Goal: Transaction & Acquisition: Purchase product/service

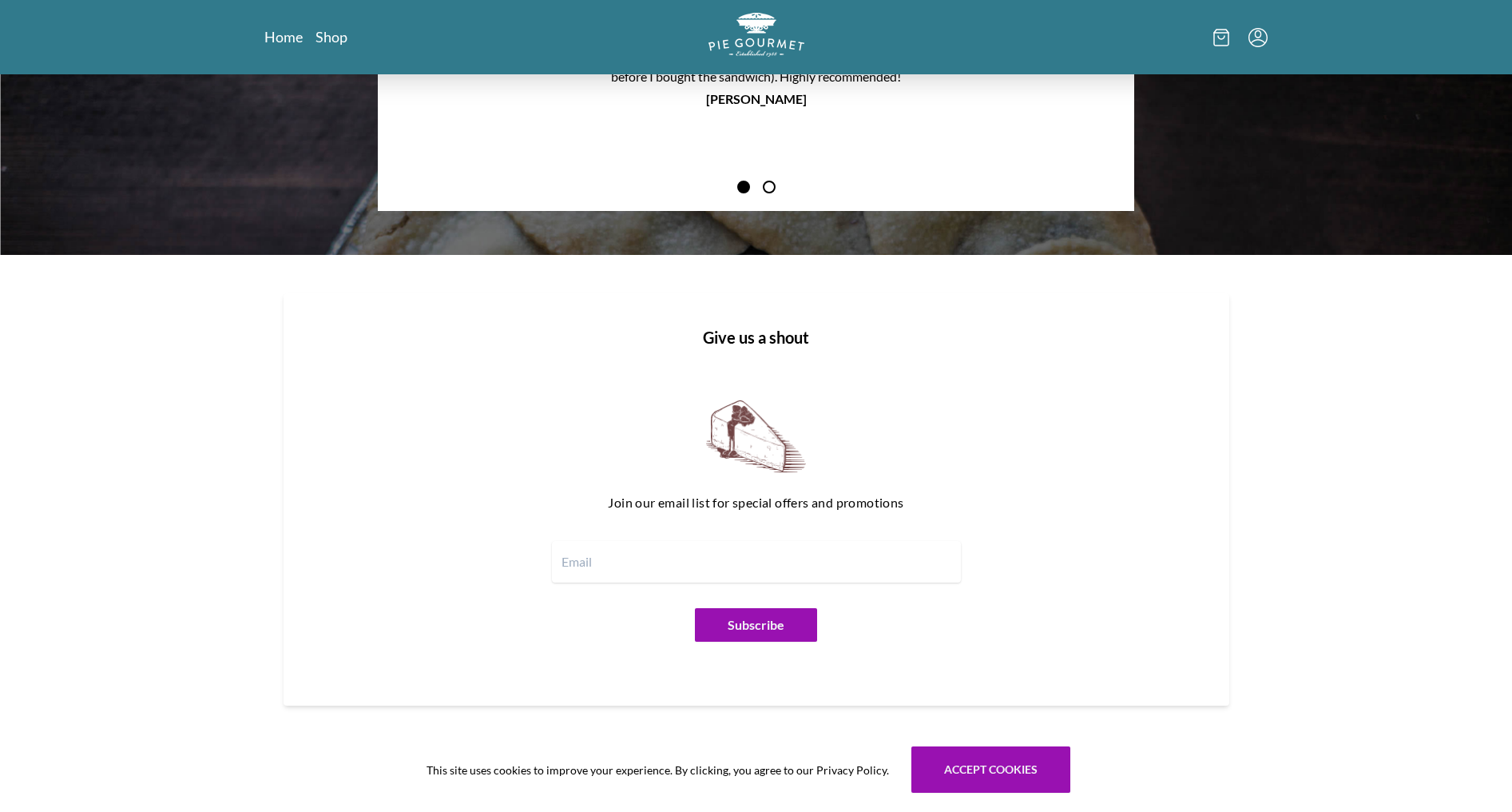
scroll to position [1866, 0]
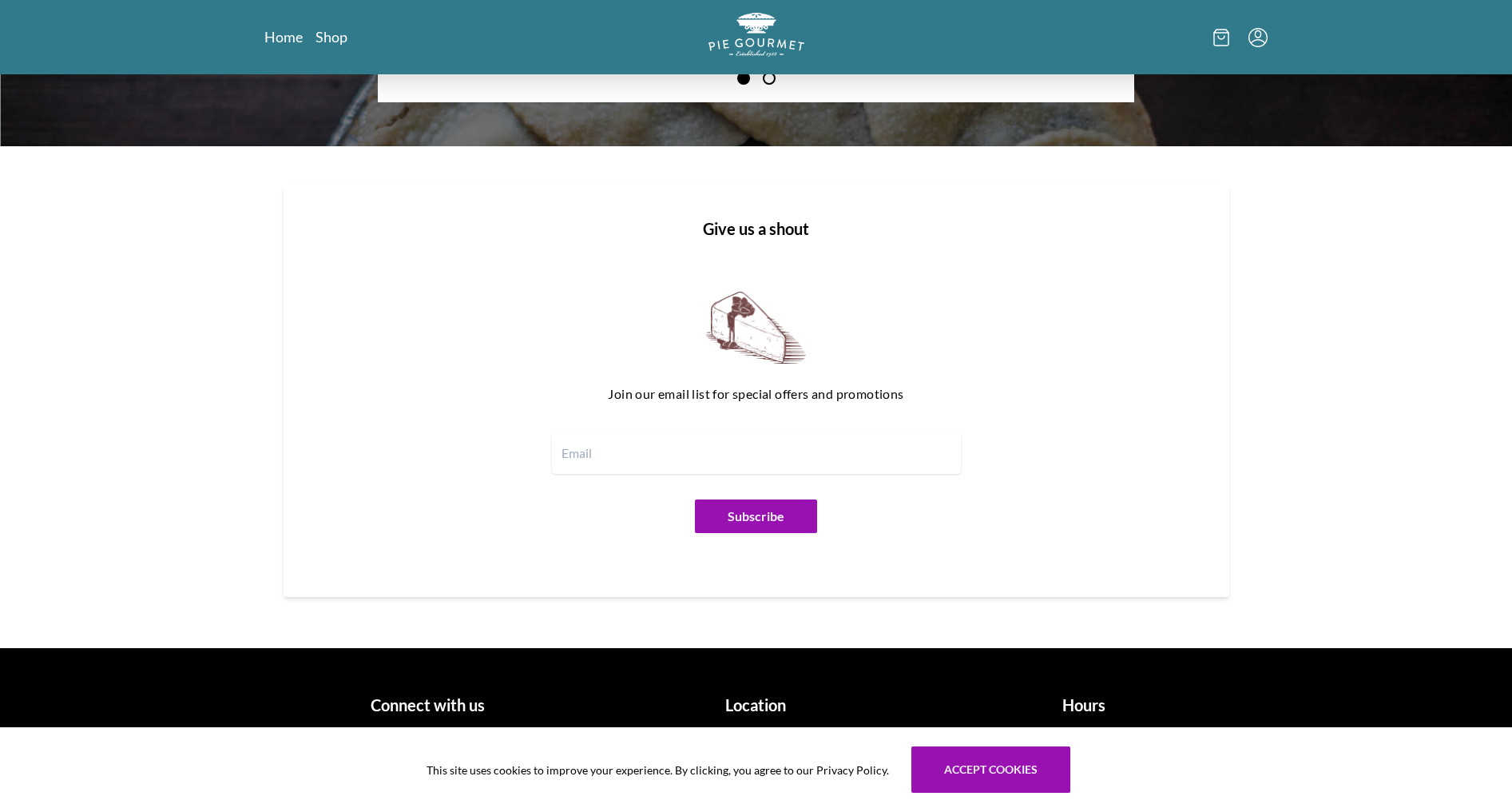
click at [574, 445] on input "email" at bounding box center [756, 453] width 409 height 41
type input "[EMAIL_ADDRESS][DOMAIN_NAME]"
click at [774, 511] on button "Subscribe" at bounding box center [756, 516] width 122 height 33
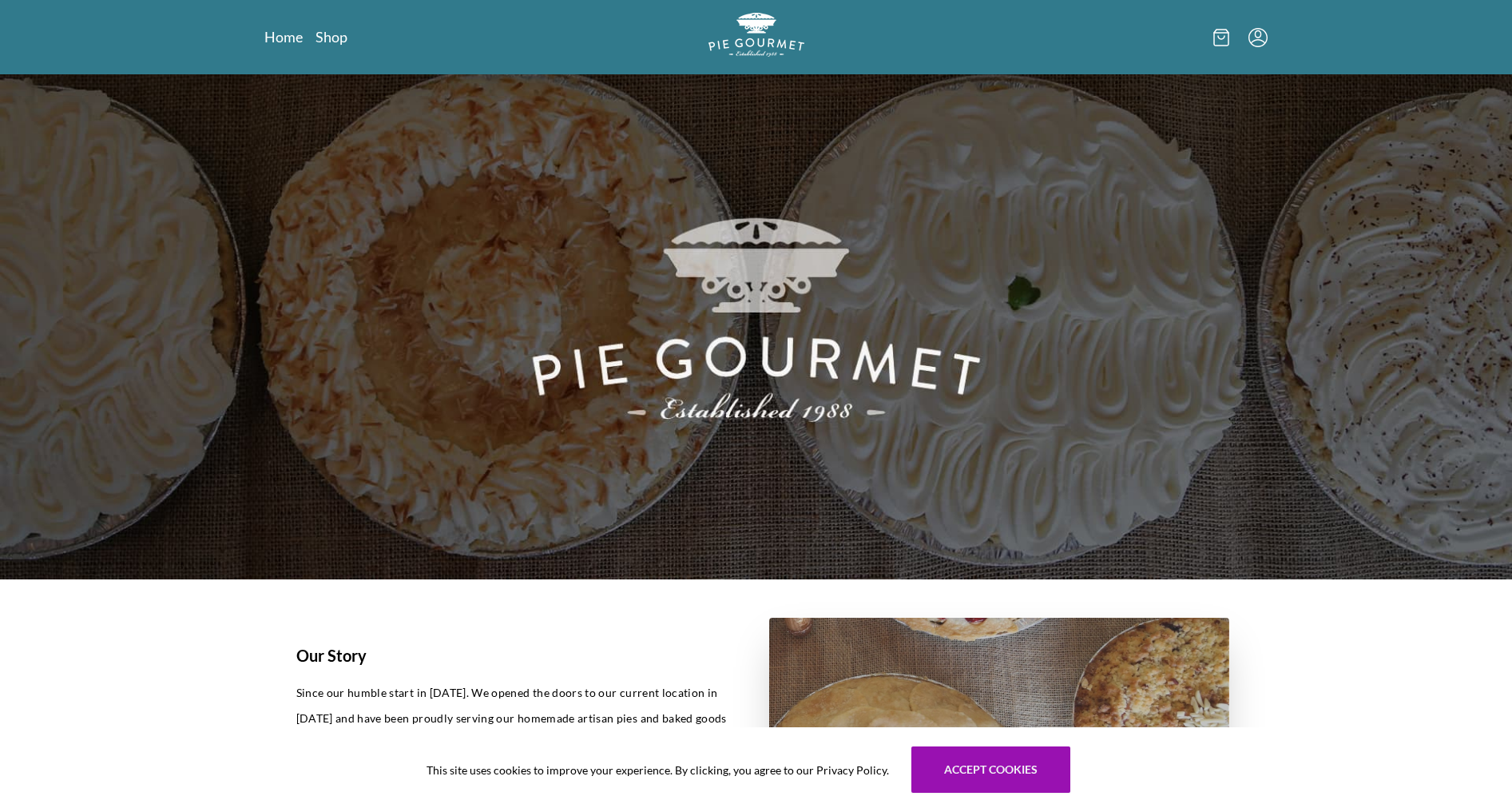
scroll to position [0, 0]
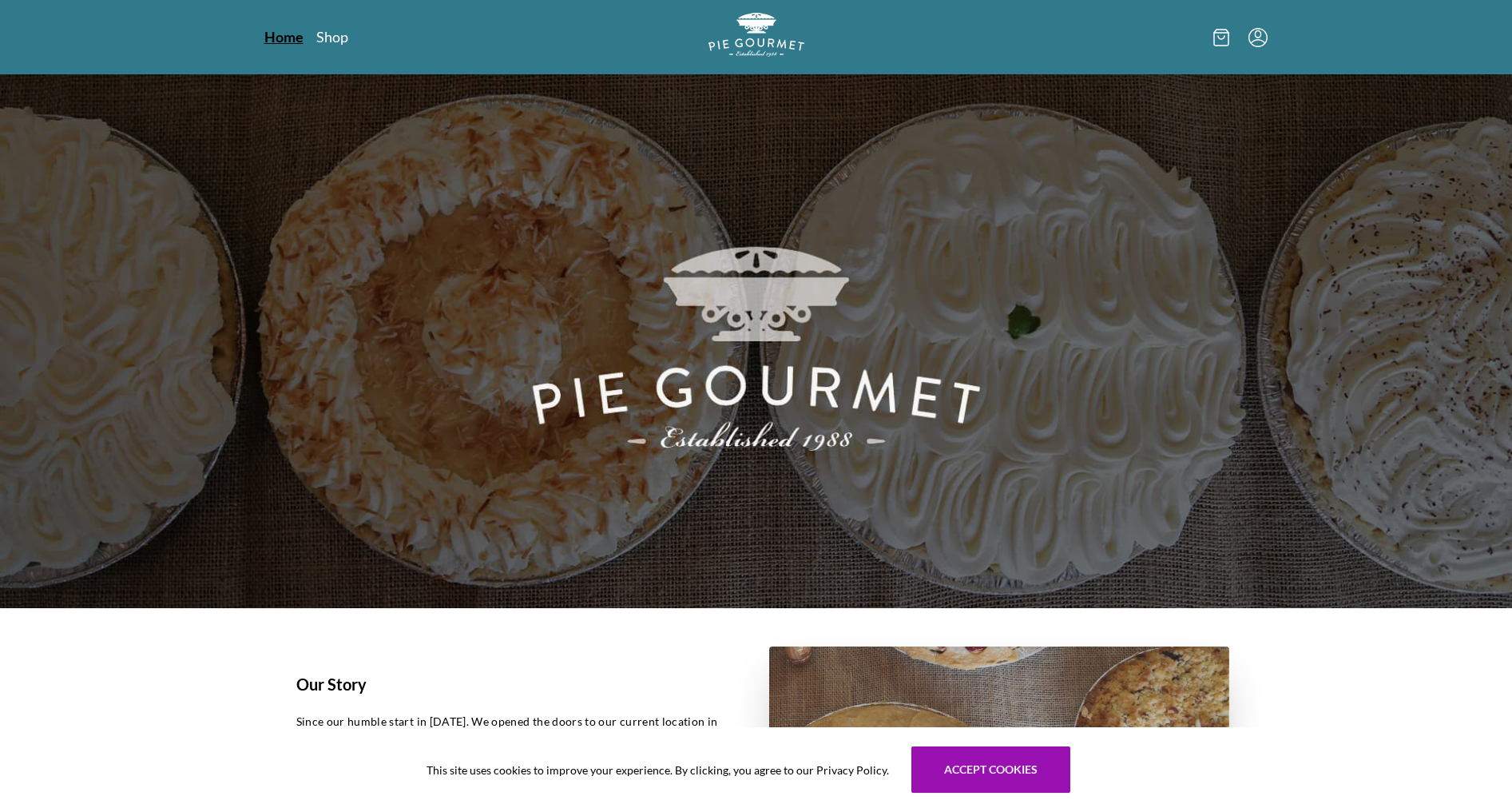
click at [299, 39] on link "Home" at bounding box center [284, 37] width 39 height 19
click at [330, 32] on link "Shop" at bounding box center [331, 37] width 32 height 19
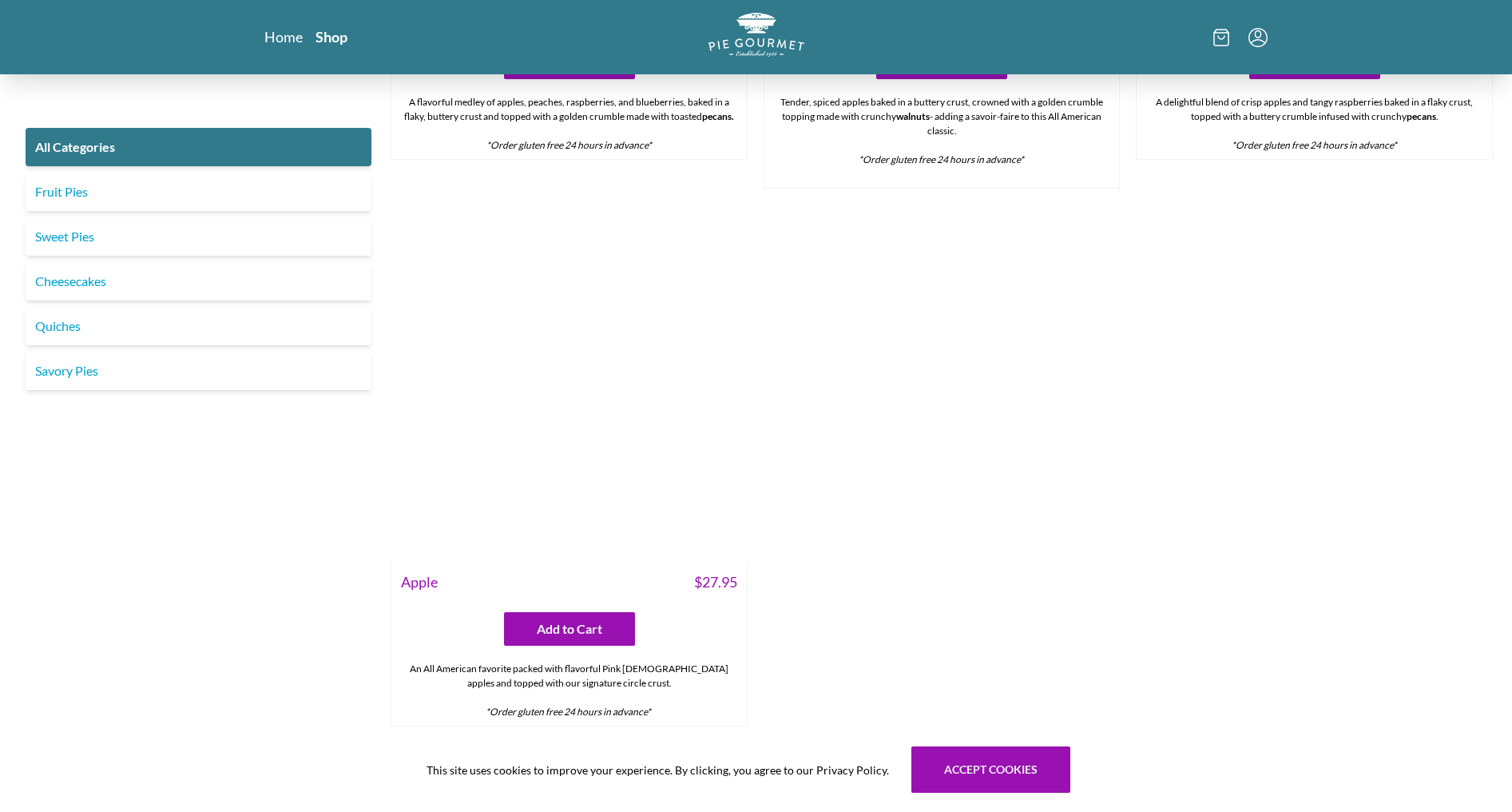
scroll to position [6614, 0]
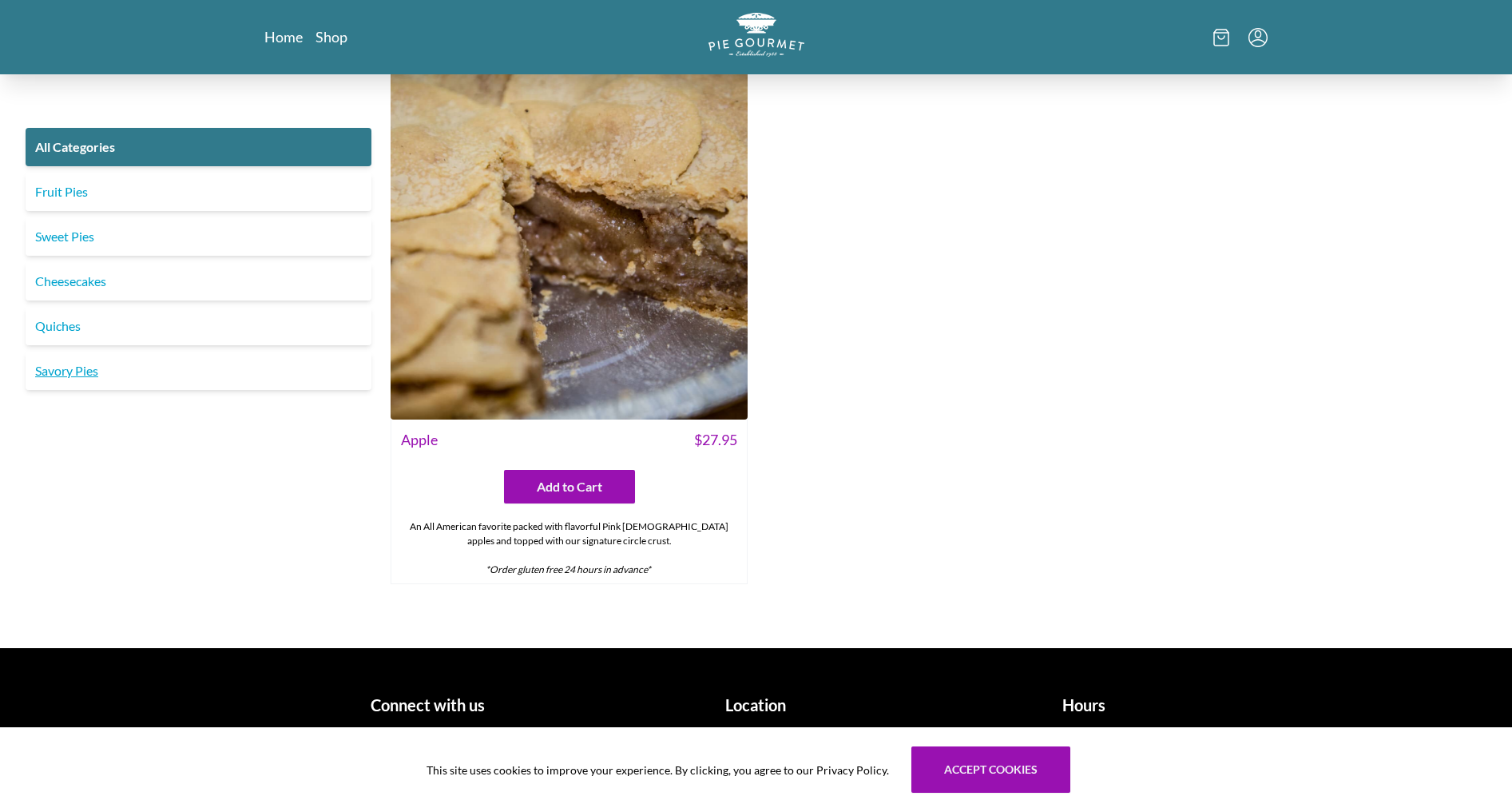
click at [75, 375] on link "Savory Pies" at bounding box center [198, 371] width 346 height 39
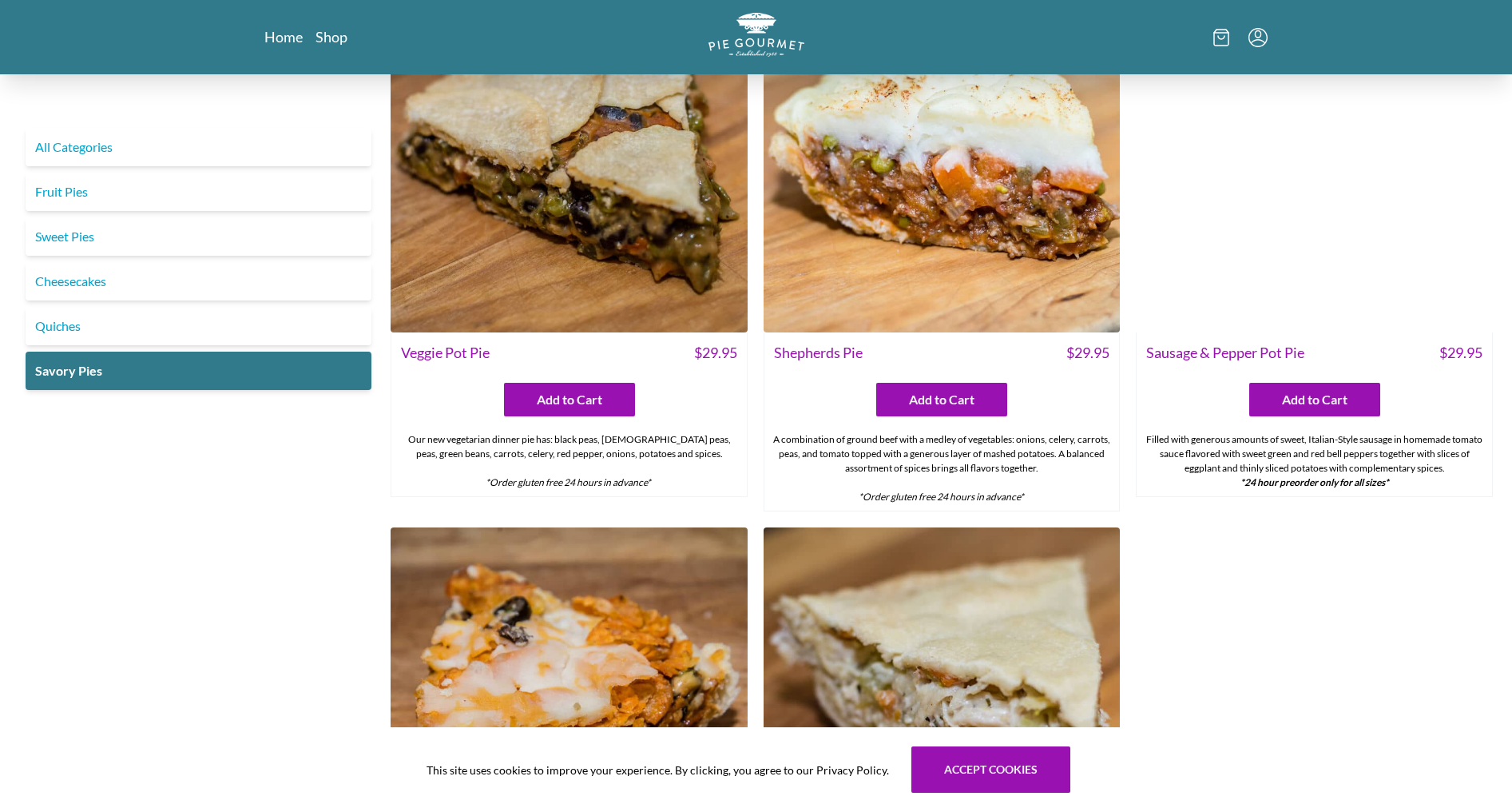
scroll to position [518, 0]
